Goal: Transaction & Acquisition: Purchase product/service

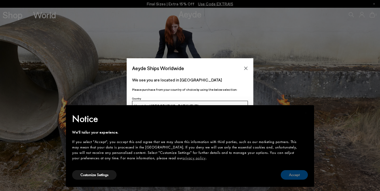
click at [289, 177] on button "Accept" at bounding box center [293, 175] width 27 height 10
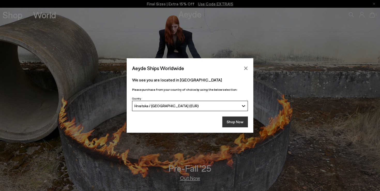
click at [233, 121] on button "Shop Now" at bounding box center [235, 122] width 26 height 11
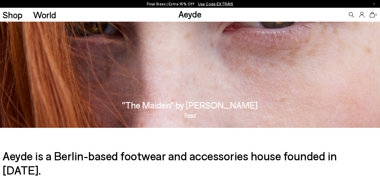
scroll to position [859, 0]
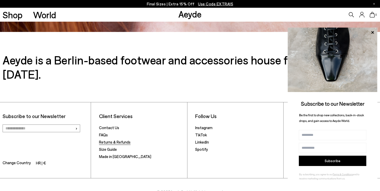
click at [123, 140] on link "Returns & Refunds" at bounding box center [114, 142] width 31 height 5
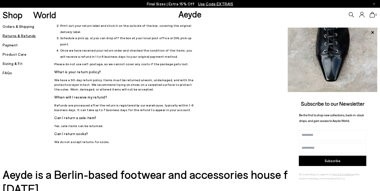
scroll to position [123, 0]
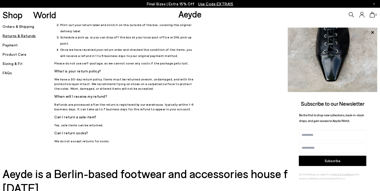
click at [12, 46] on h5 "Payment" at bounding box center [29, 45] width 52 height 7
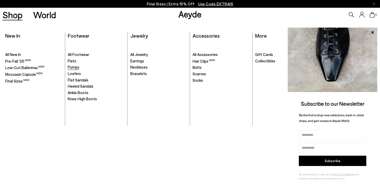
click at [75, 69] on span "Pumps" at bounding box center [74, 67] width 12 height 5
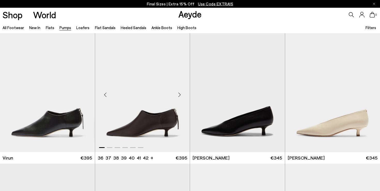
click at [180, 96] on div "Next slide" at bounding box center [178, 94] width 15 height 15
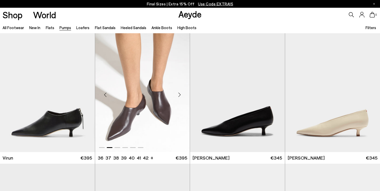
click at [180, 96] on div "Next slide" at bounding box center [178, 94] width 15 height 15
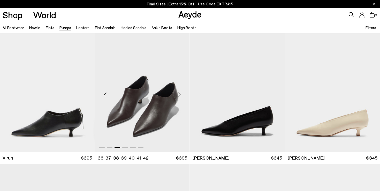
click at [180, 96] on div "Next slide" at bounding box center [178, 94] width 15 height 15
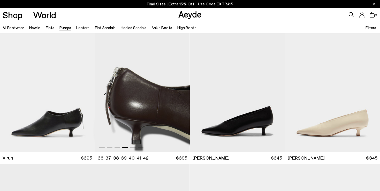
click at [180, 96] on div "Next slide" at bounding box center [178, 94] width 15 height 15
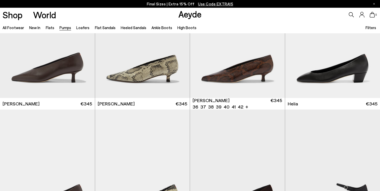
scroll to position [207, 0]
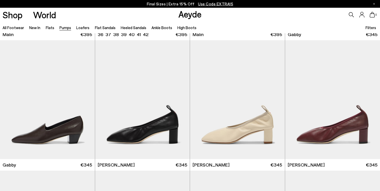
scroll to position [789, 0]
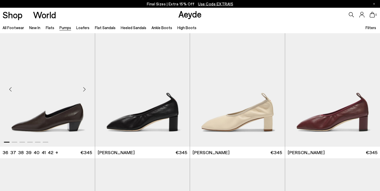
click at [86, 90] on div "Next slide" at bounding box center [84, 89] width 15 height 15
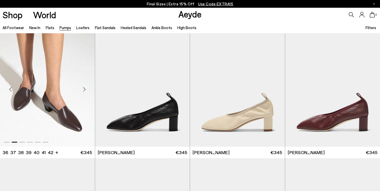
click at [86, 90] on div "Next slide" at bounding box center [84, 89] width 15 height 15
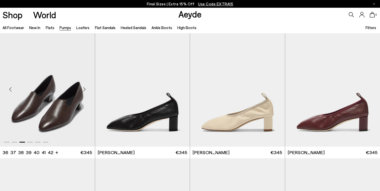
click at [86, 90] on div "Next slide" at bounding box center [84, 89] width 15 height 15
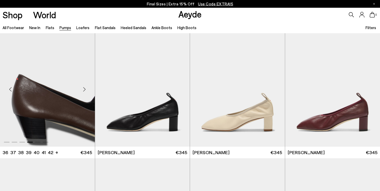
click at [86, 90] on div "Next slide" at bounding box center [84, 89] width 15 height 15
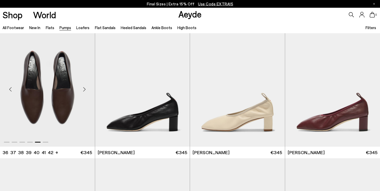
click at [86, 90] on div "Next slide" at bounding box center [84, 89] width 15 height 15
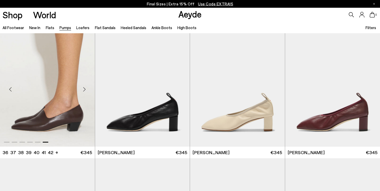
click at [55, 119] on img "6 / 6" at bounding box center [47, 87] width 95 height 119
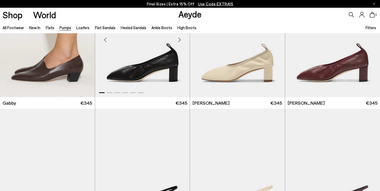
scroll to position [827, 0]
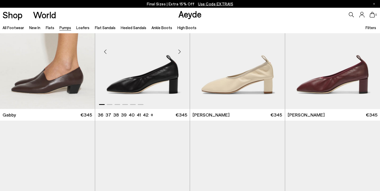
click at [144, 70] on img "1 / 6" at bounding box center [142, 49] width 95 height 119
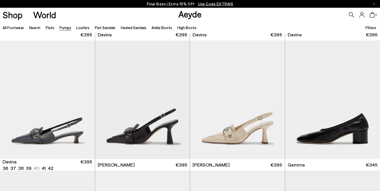
scroll to position [1049, 0]
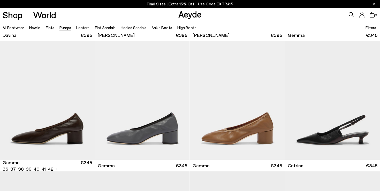
scroll to position [1168, 0]
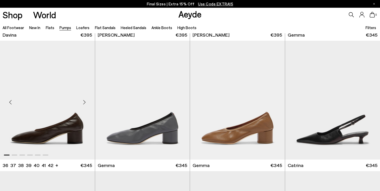
click at [36, 121] on img "1 / 6" at bounding box center [47, 100] width 95 height 119
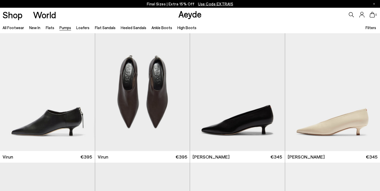
scroll to position [0, 0]
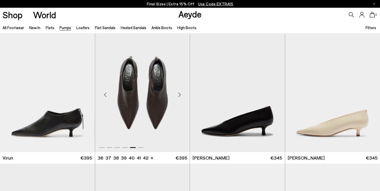
click at [157, 113] on img "5 / 6" at bounding box center [142, 92] width 95 height 119
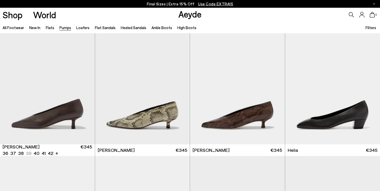
scroll to position [145, 0]
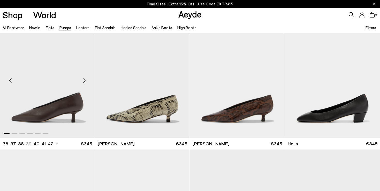
click at [53, 99] on img "1 / 6" at bounding box center [47, 78] width 95 height 119
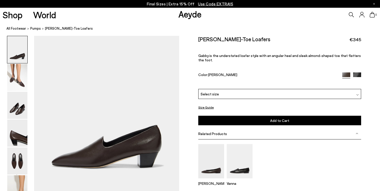
click at [239, 89] on div "Select size" at bounding box center [279, 94] width 163 height 10
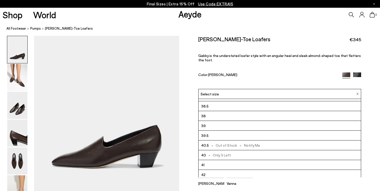
scroll to position [28, 0]
click at [25, 91] on img at bounding box center [17, 77] width 20 height 27
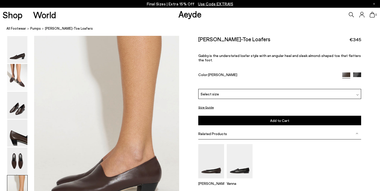
scroll to position [1017, 0]
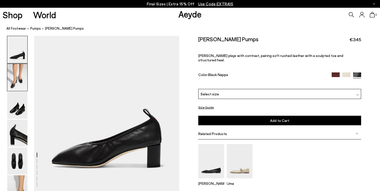
click at [27, 84] on img at bounding box center [17, 77] width 20 height 27
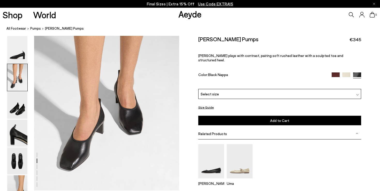
scroll to position [195, 0]
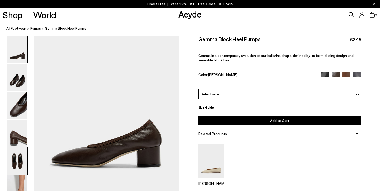
click at [18, 157] on img at bounding box center [17, 161] width 20 height 27
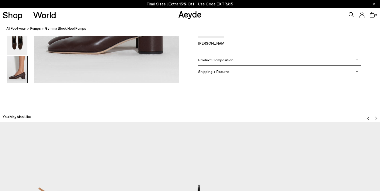
scroll to position [981, 0]
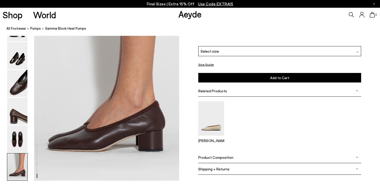
click at [279, 52] on div "Select size" at bounding box center [279, 51] width 163 height 10
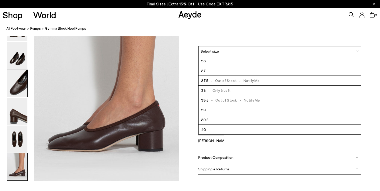
click at [9, 88] on img at bounding box center [17, 83] width 20 height 27
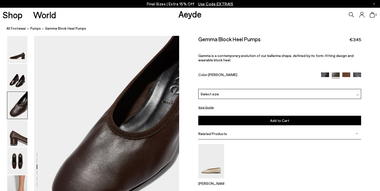
scroll to position [351, 0]
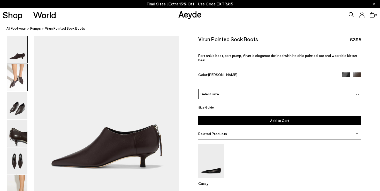
click at [15, 87] on img at bounding box center [17, 77] width 20 height 27
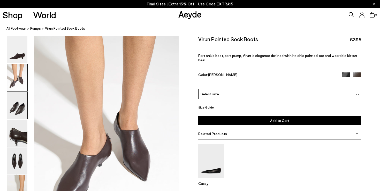
scroll to position [157, 0]
click at [17, 155] on img at bounding box center [17, 161] width 20 height 27
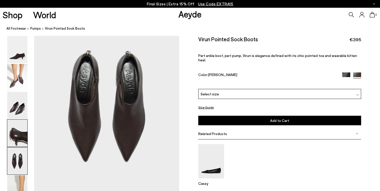
click at [19, 136] on img at bounding box center [17, 133] width 20 height 27
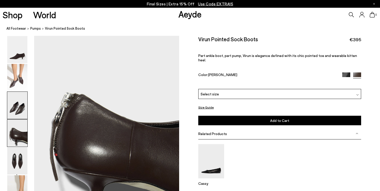
click at [19, 104] on img at bounding box center [17, 105] width 20 height 27
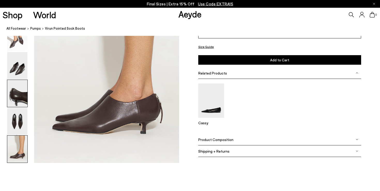
scroll to position [990, 0]
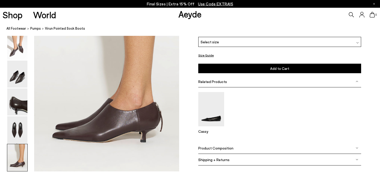
click at [14, 161] on img at bounding box center [17, 157] width 20 height 27
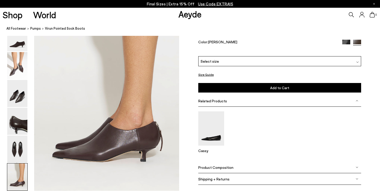
scroll to position [968, 0]
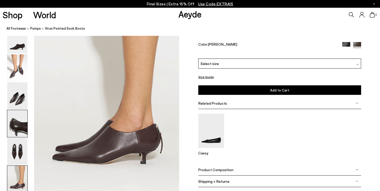
click at [14, 124] on img at bounding box center [17, 123] width 20 height 27
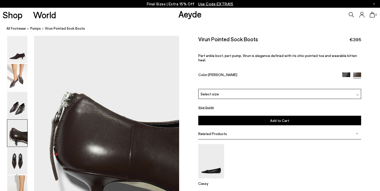
scroll to position [545, 0]
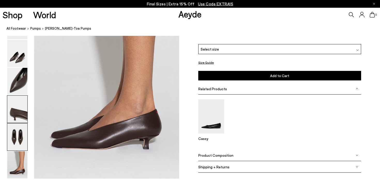
scroll to position [1010, 0]
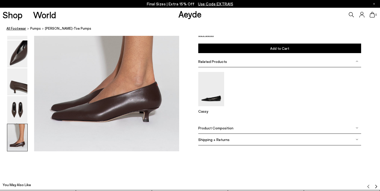
click at [17, 28] on link "All Footwear" at bounding box center [16, 28] width 20 height 5
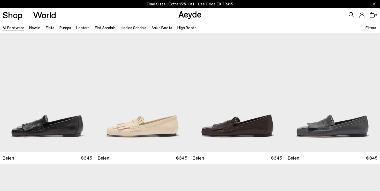
click at [159, 30] on li "Ankle Boots" at bounding box center [161, 27] width 21 height 7
click at [159, 29] on link "Ankle Boots" at bounding box center [161, 27] width 21 height 5
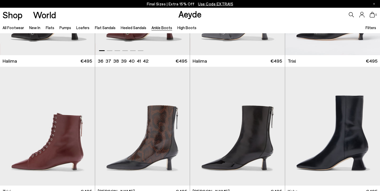
scroll to position [129, 0]
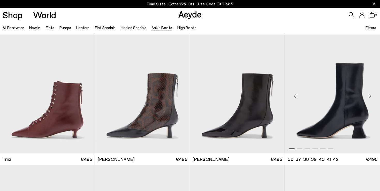
click at [368, 97] on div "Next slide" at bounding box center [368, 95] width 15 height 15
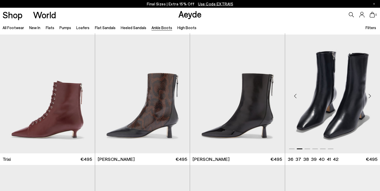
click at [368, 97] on div "Next slide" at bounding box center [368, 95] width 15 height 15
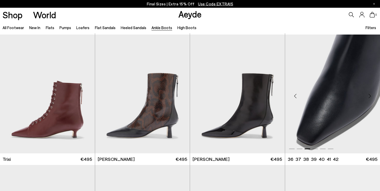
click at [368, 97] on div "Next slide" at bounding box center [368, 95] width 15 height 15
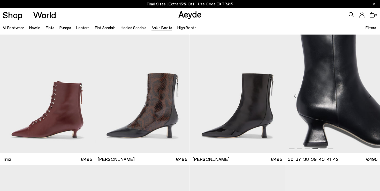
click at [368, 97] on div "Next slide" at bounding box center [368, 95] width 15 height 15
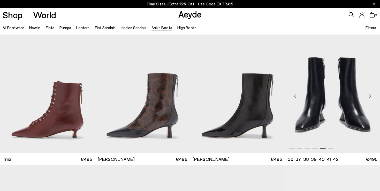
click at [368, 97] on div "Next slide" at bounding box center [368, 95] width 15 height 15
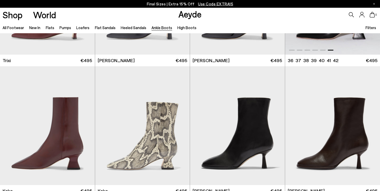
scroll to position [231, 0]
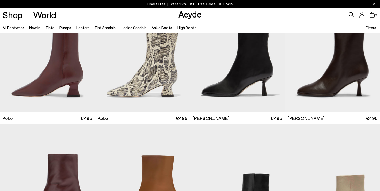
scroll to position [275, 0]
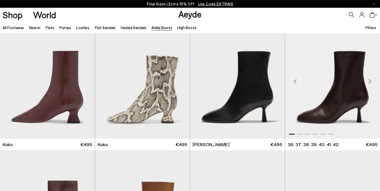
click at [369, 77] on div "Next slide" at bounding box center [368, 81] width 15 height 15
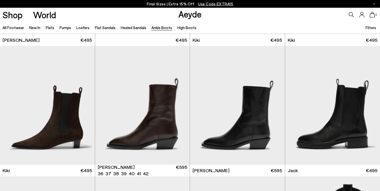
scroll to position [774, 0]
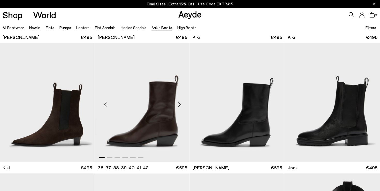
click at [180, 104] on div "Next slide" at bounding box center [178, 104] width 15 height 15
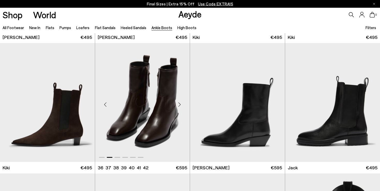
click at [180, 104] on div "Next slide" at bounding box center [178, 104] width 15 height 15
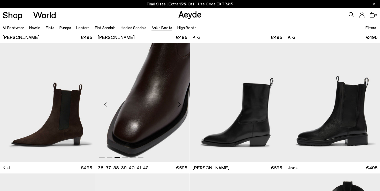
click at [180, 104] on div "Next slide" at bounding box center [178, 104] width 15 height 15
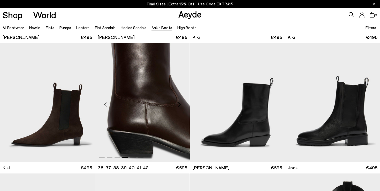
click at [180, 104] on div "Next slide" at bounding box center [178, 104] width 15 height 15
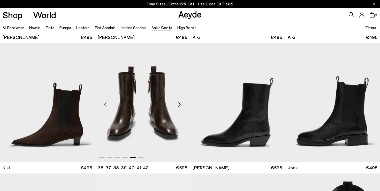
click at [150, 123] on img "5 / 6" at bounding box center [142, 102] width 95 height 119
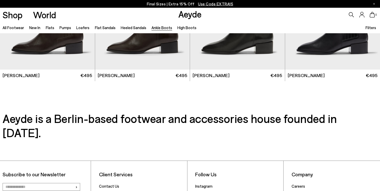
scroll to position [1127, 0]
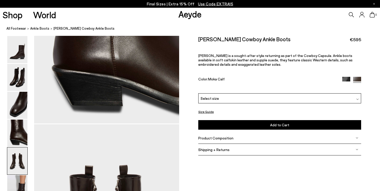
scroll to position [835, 0]
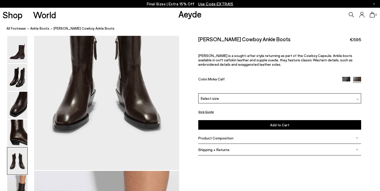
click at [222, 93] on div "Select size" at bounding box center [279, 98] width 163 height 10
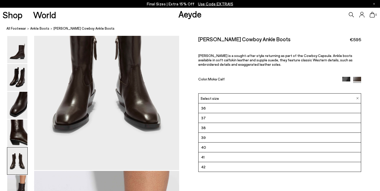
click at [185, 120] on div "Size Guide Shoes Belt Our shoes come in European sizing. The easiest way to mea…" at bounding box center [279, 99] width 201 height 126
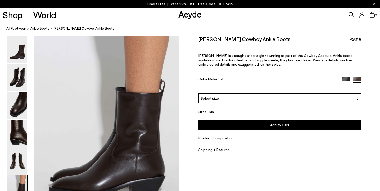
scroll to position [952, 0]
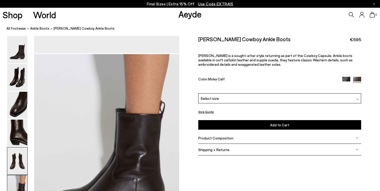
click at [17, 172] on img at bounding box center [17, 161] width 20 height 27
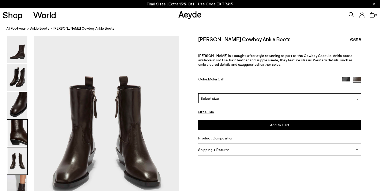
click at [20, 126] on img at bounding box center [17, 133] width 20 height 27
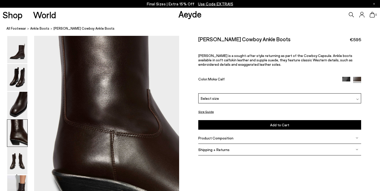
scroll to position [582, 0]
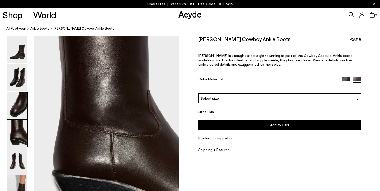
click at [24, 93] on img at bounding box center [17, 105] width 20 height 27
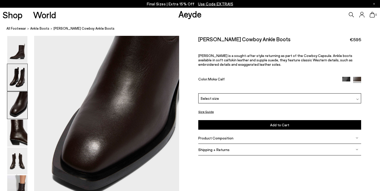
click at [24, 76] on img at bounding box center [17, 77] width 20 height 27
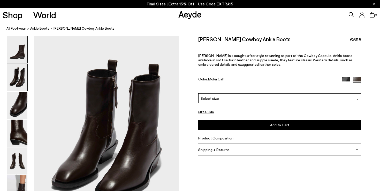
click at [22, 54] on img at bounding box center [17, 49] width 20 height 27
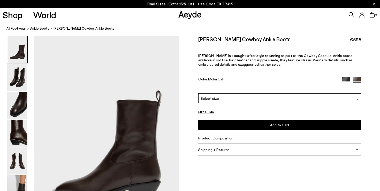
scroll to position [0, 0]
click at [350, 77] on div at bounding box center [351, 80] width 19 height 6
click at [347, 77] on img at bounding box center [346, 81] width 8 height 8
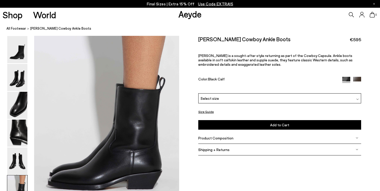
scroll to position [999, 0]
